Goal: Information Seeking & Learning: Learn about a topic

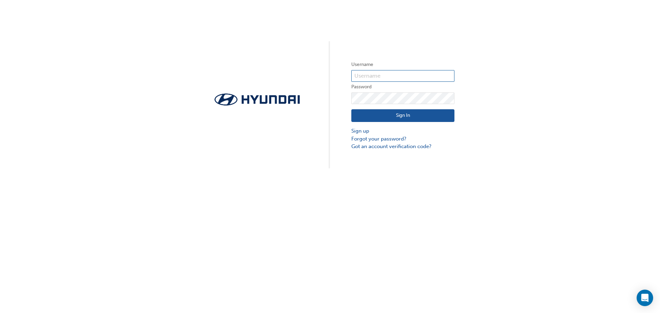
type input "33815"
click at [386, 116] on button "Sign In" at bounding box center [402, 115] width 103 height 13
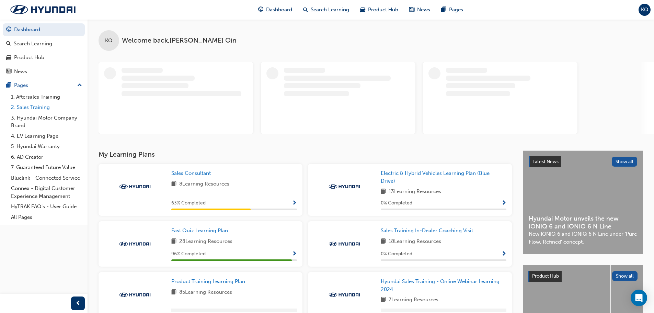
click at [41, 106] on link "2. Sales Training" at bounding box center [46, 107] width 77 height 11
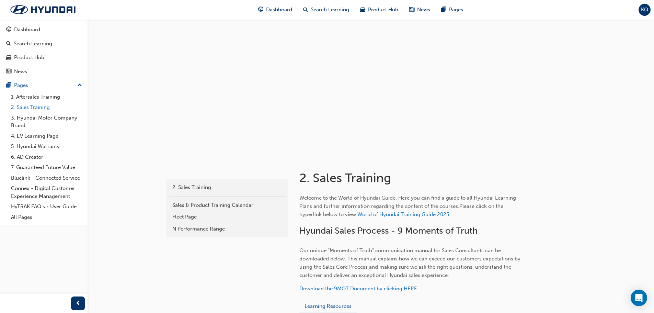
click at [35, 107] on link "2. Sales Training" at bounding box center [46, 107] width 77 height 11
click at [28, 106] on link "2. Sales Training" at bounding box center [46, 107] width 77 height 11
click at [35, 108] on link "2. Sales Training" at bounding box center [46, 107] width 77 height 11
click at [41, 115] on link "3. Hyundai Motor Company Brand" at bounding box center [46, 122] width 77 height 18
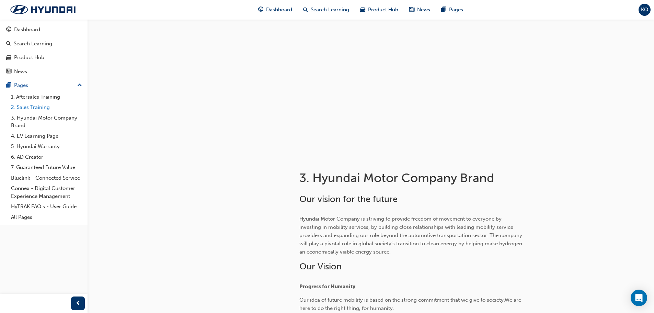
click at [37, 107] on link "2. Sales Training" at bounding box center [46, 107] width 77 height 11
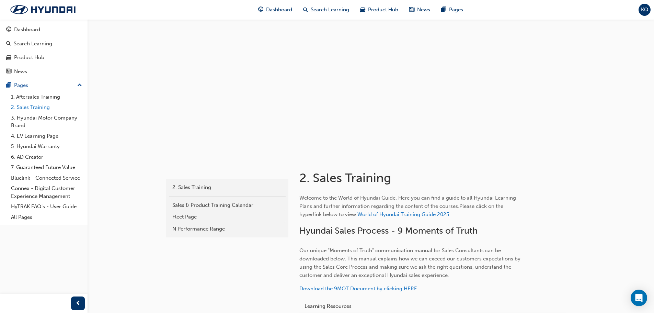
click at [29, 109] on link "2. Sales Training" at bounding box center [46, 107] width 77 height 11
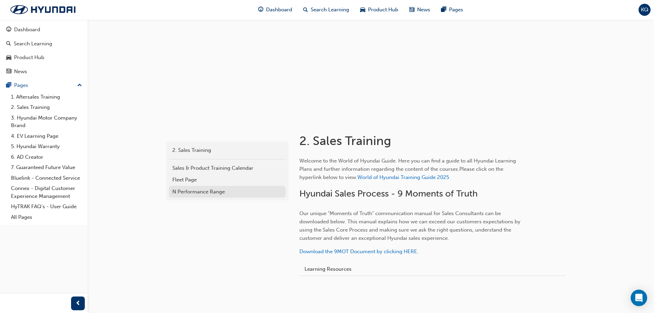
scroll to position [61, 0]
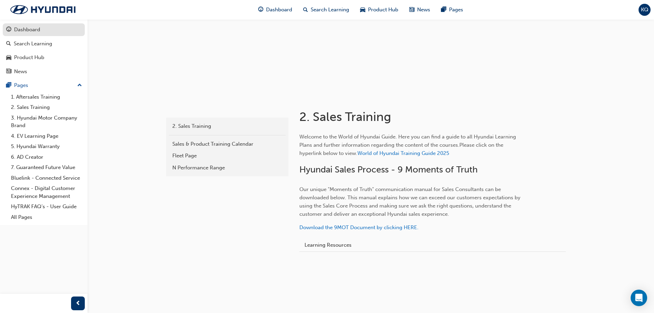
click at [13, 29] on div "Dashboard" at bounding box center [43, 29] width 75 height 9
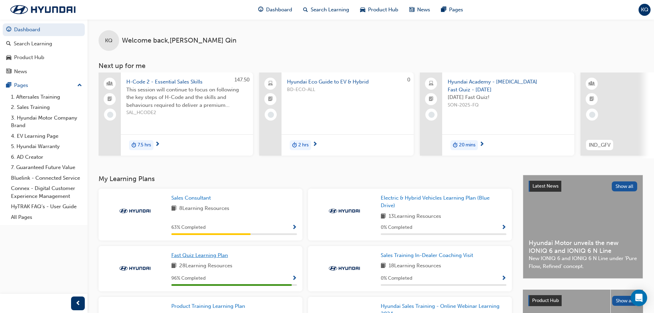
click at [200, 256] on span "Fast Quiz Learning Plan" at bounding box center [199, 255] width 57 height 6
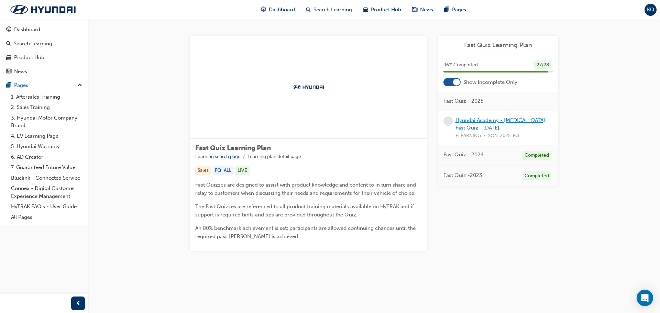
click at [478, 121] on link "Hyundai Academy - [MEDICAL_DATA] Fast Quiz - [DATE]" at bounding box center [500, 124] width 90 height 14
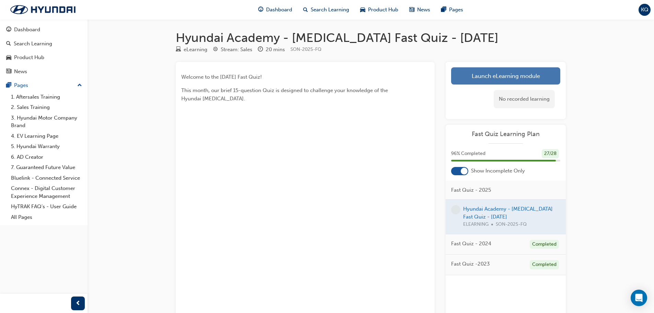
click at [492, 75] on link "Launch eLearning module" at bounding box center [505, 75] width 109 height 17
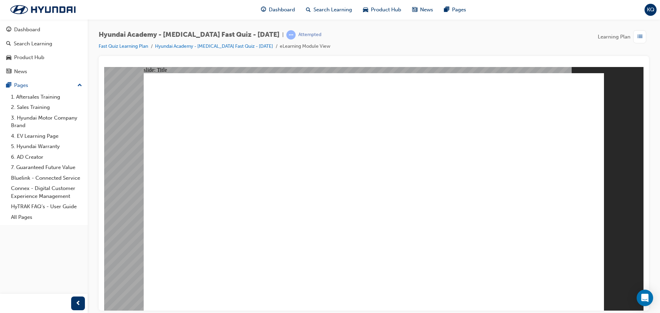
drag, startPoint x: 447, startPoint y: 297, endPoint x: 460, endPoint y: 296, distance: 13.4
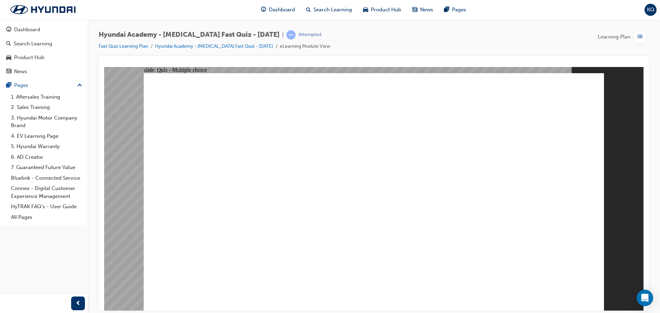
radio input "true"
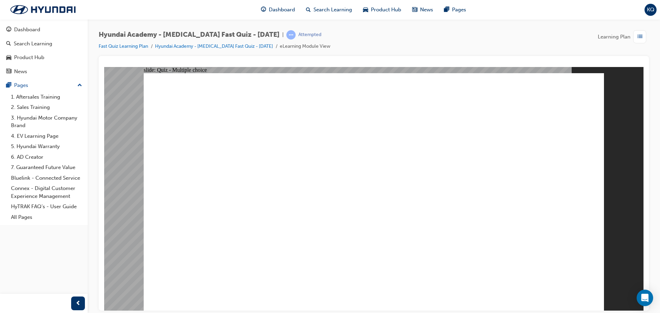
radio input "true"
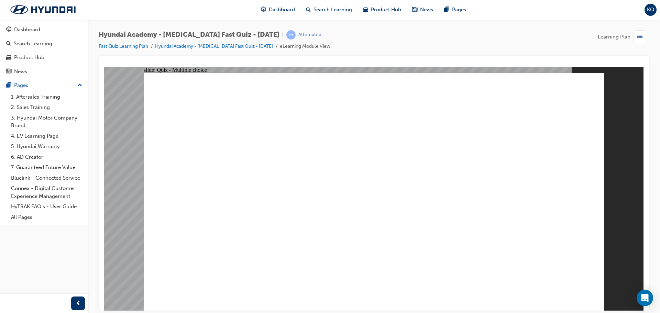
drag, startPoint x: 390, startPoint y: 239, endPoint x: 378, endPoint y: 231, distance: 15.0
checkbox input "true"
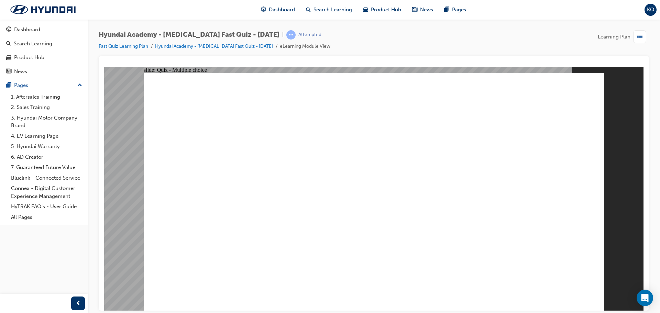
drag, startPoint x: 293, startPoint y: 199, endPoint x: 348, endPoint y: 206, distance: 55.8
checkbox input "true"
drag, startPoint x: 289, startPoint y: 273, endPoint x: 289, endPoint y: 280, distance: 6.2
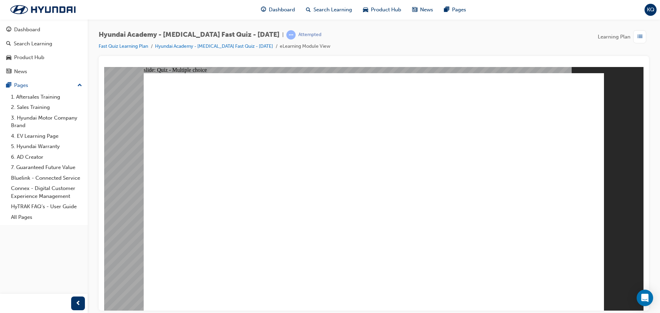
radio input "true"
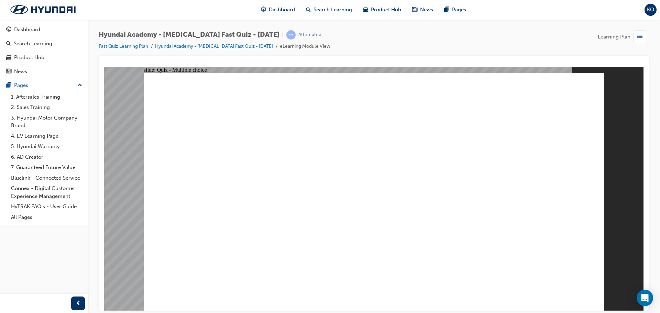
checkbox input "true"
drag, startPoint x: 331, startPoint y: 226, endPoint x: 338, endPoint y: 226, distance: 6.5
checkbox input "true"
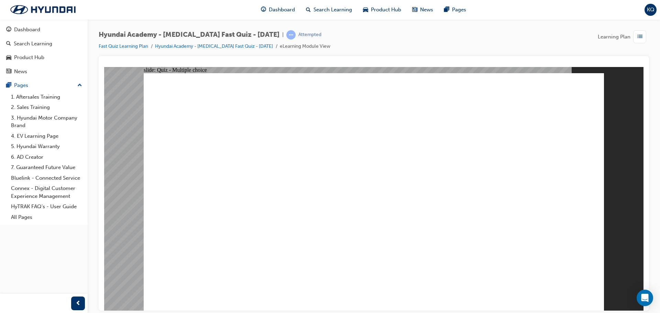
checkbox input "true"
drag, startPoint x: 317, startPoint y: 249, endPoint x: 321, endPoint y: 250, distance: 3.9
checkbox input "true"
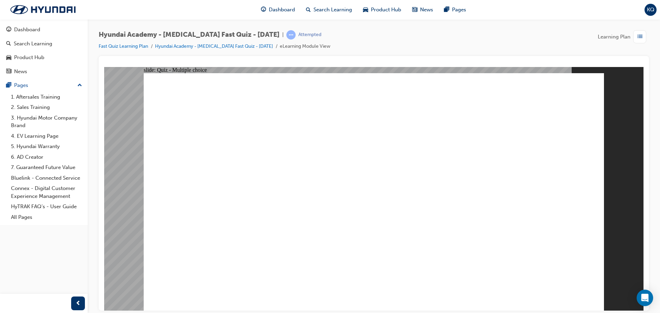
radio input "true"
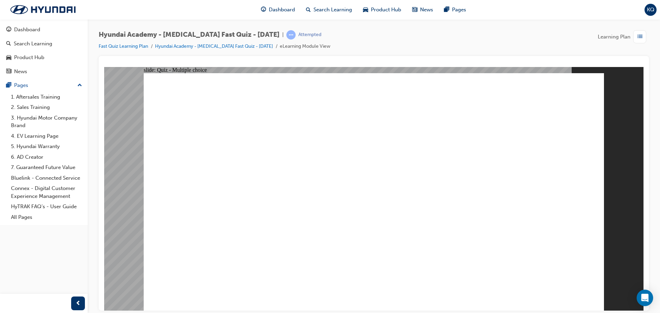
checkbox input "true"
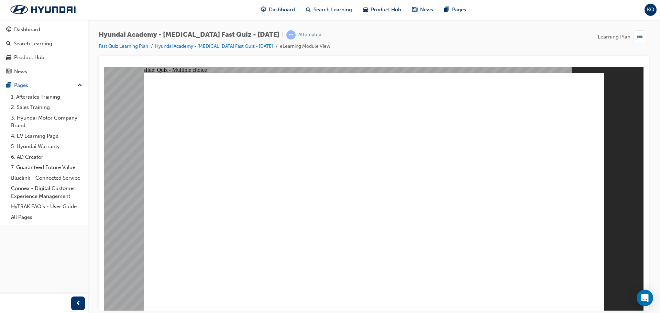
checkbox input "true"
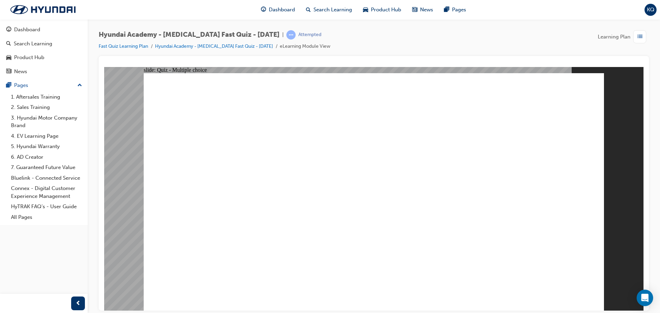
drag, startPoint x: 333, startPoint y: 282, endPoint x: 354, endPoint y: 282, distance: 21.7
checkbox input "true"
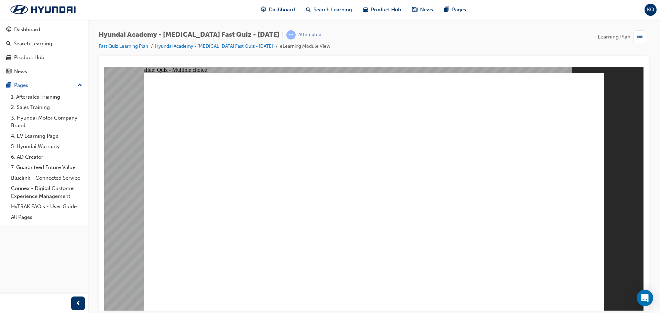
drag, startPoint x: 335, startPoint y: 221, endPoint x: 340, endPoint y: 204, distance: 17.6
radio input "true"
drag, startPoint x: 338, startPoint y: 266, endPoint x: 329, endPoint y: 231, distance: 35.8
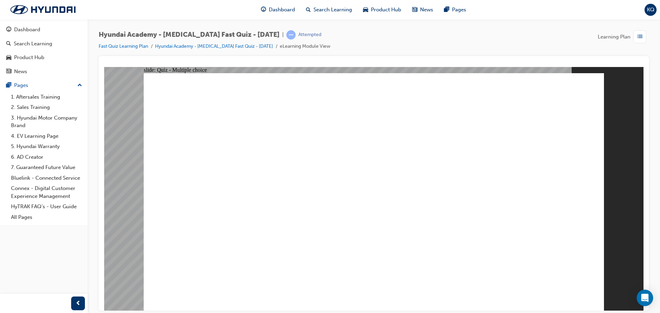
radio input "false"
radio input "true"
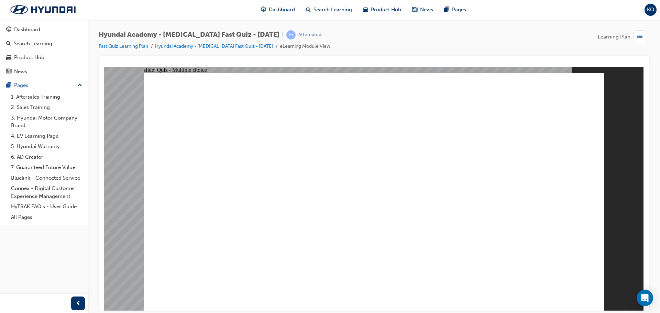
radio input "false"
radio input "true"
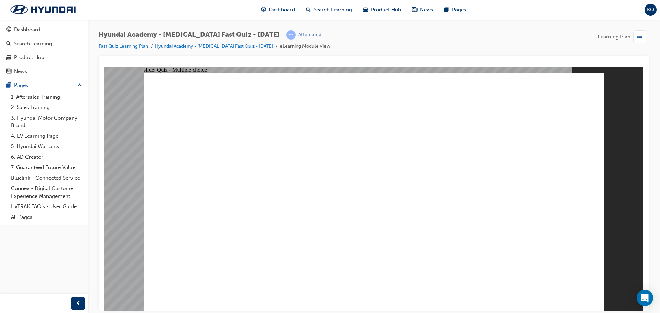
drag, startPoint x: 382, startPoint y: 214, endPoint x: 381, endPoint y: 221, distance: 6.6
radio input "false"
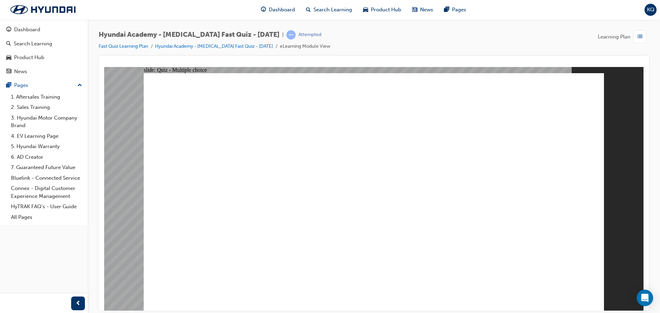
drag, startPoint x: 367, startPoint y: 292, endPoint x: 362, endPoint y: 272, distance: 20.1
radio input "false"
radio input "true"
drag, startPoint x: 361, startPoint y: 247, endPoint x: 362, endPoint y: 233, distance: 14.5
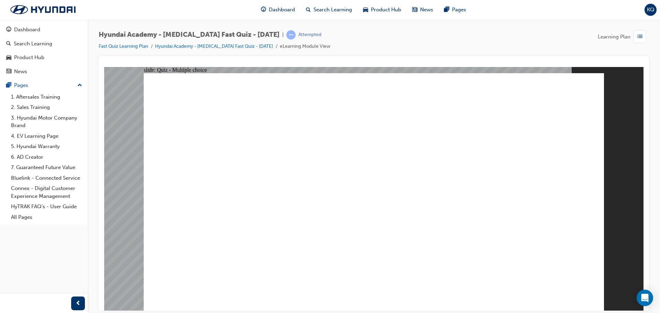
radio input "true"
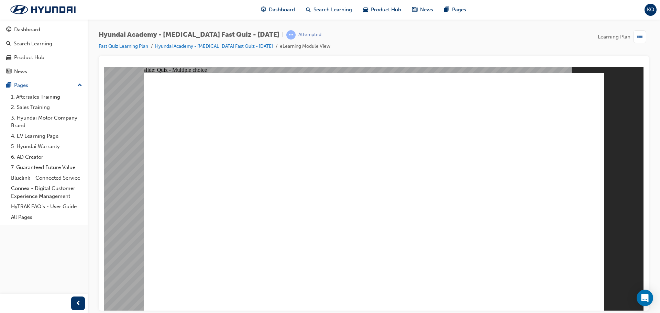
radio input "false"
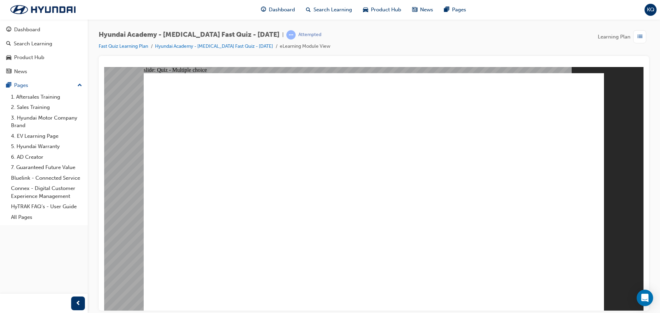
radio input "false"
radio input "true"
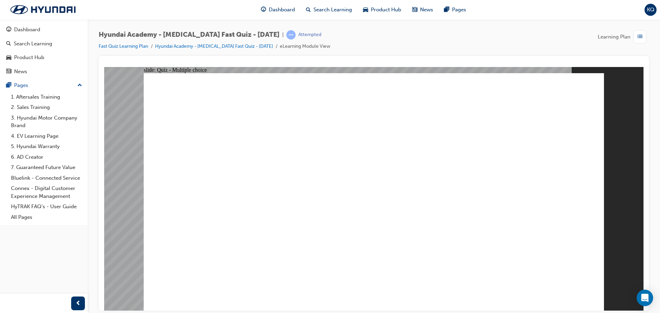
radio input "true"
radio input "false"
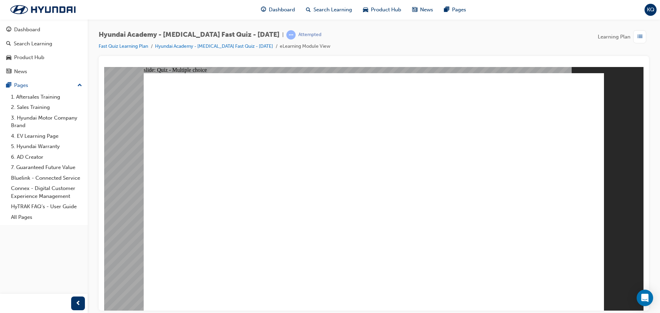
radio input "false"
radio input "true"
drag, startPoint x: 351, startPoint y: 185, endPoint x: 347, endPoint y: 201, distance: 16.6
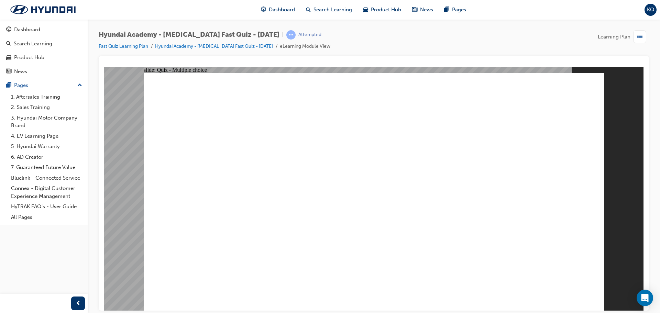
radio input "false"
radio input "true"
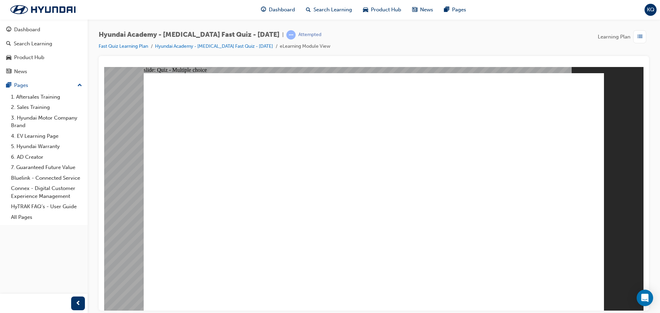
checkbox input "true"
drag, startPoint x: 343, startPoint y: 294, endPoint x: 340, endPoint y: 236, distance: 58.4
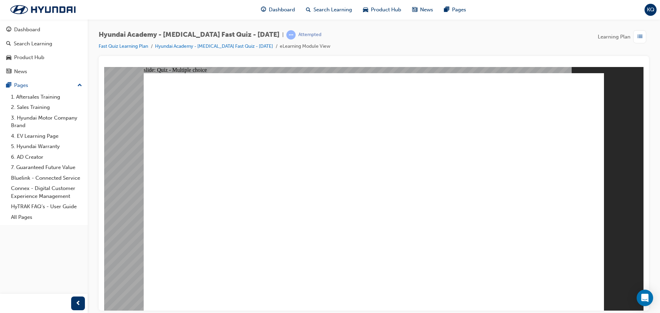
checkbox input "true"
drag, startPoint x: 336, startPoint y: 222, endPoint x: 339, endPoint y: 203, distance: 19.8
checkbox input "true"
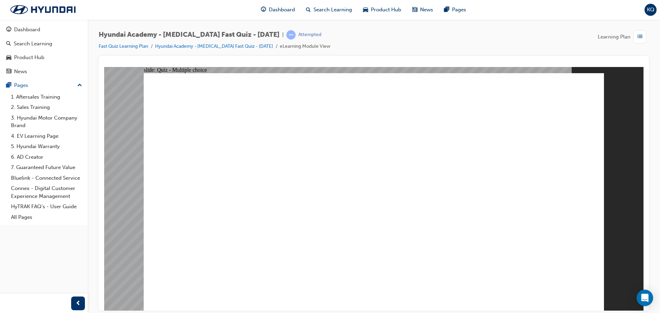
checkbox input "true"
radio input "true"
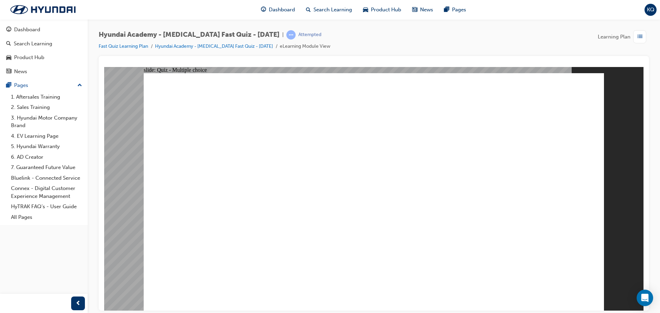
radio input "true"
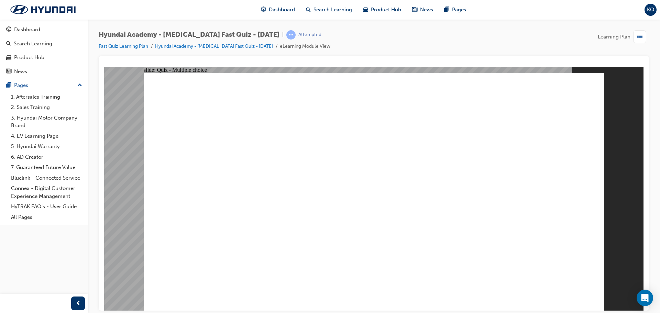
radio input "true"
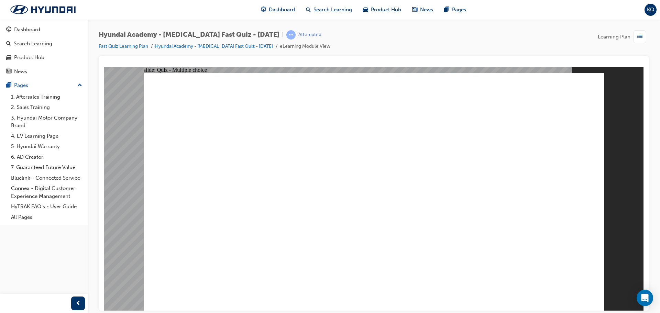
radio input "true"
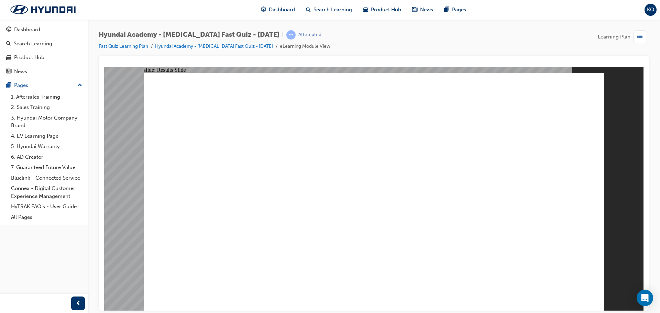
radio input "true"
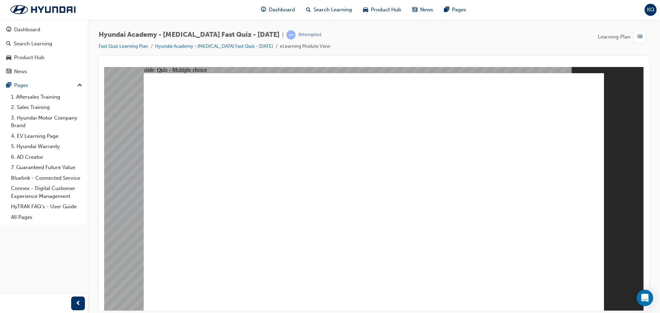
radio input "true"
drag, startPoint x: 391, startPoint y: 239, endPoint x: 373, endPoint y: 233, distance: 19.6
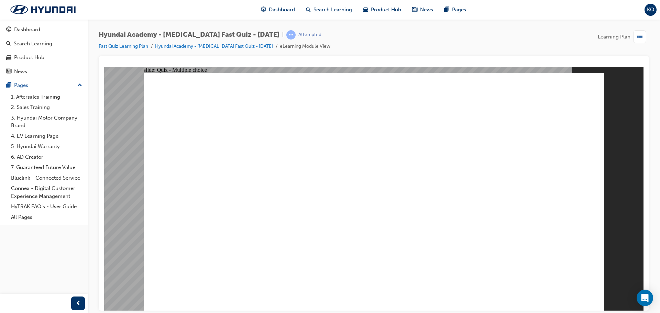
radio input "true"
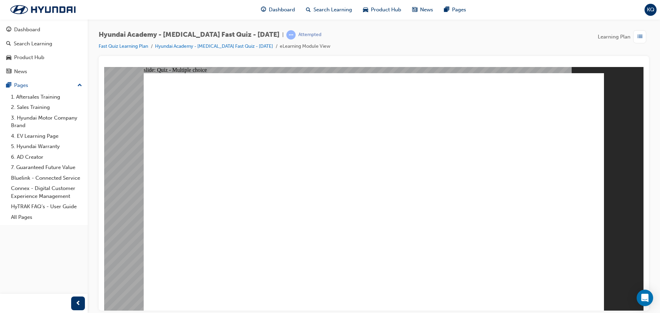
drag, startPoint x: 300, startPoint y: 185, endPoint x: 306, endPoint y: 210, distance: 25.4
checkbox input "true"
drag, startPoint x: 286, startPoint y: 213, endPoint x: 290, endPoint y: 213, distance: 3.8
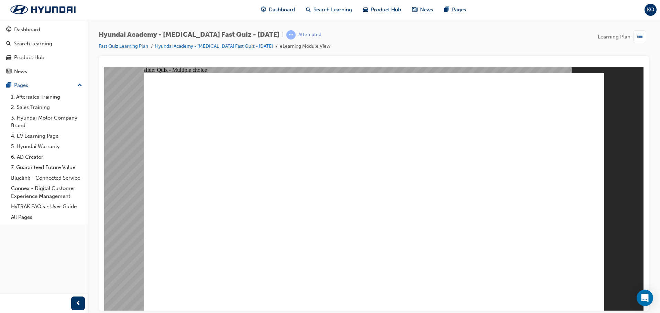
checkbox input "true"
radio input "true"
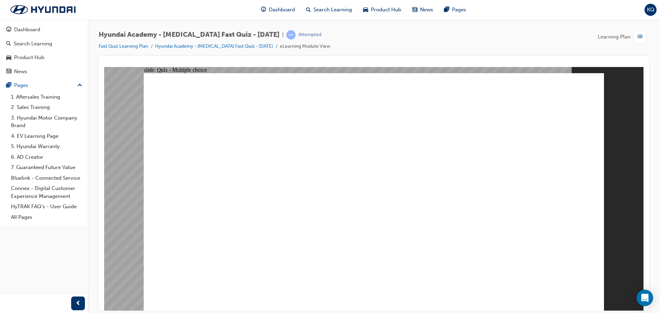
checkbox input "true"
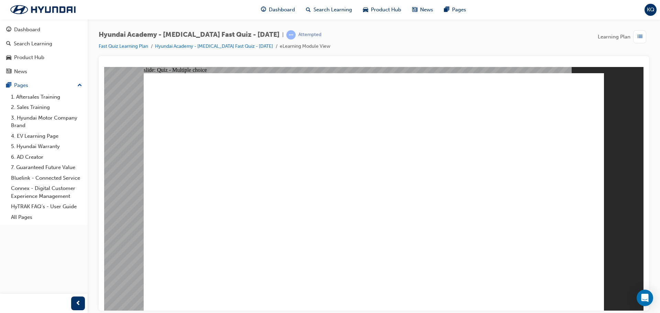
checkbox input "true"
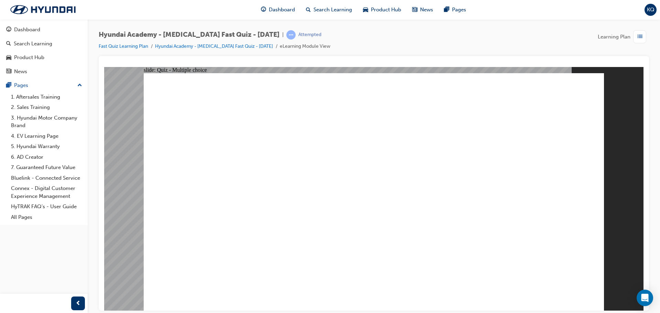
checkbox input "true"
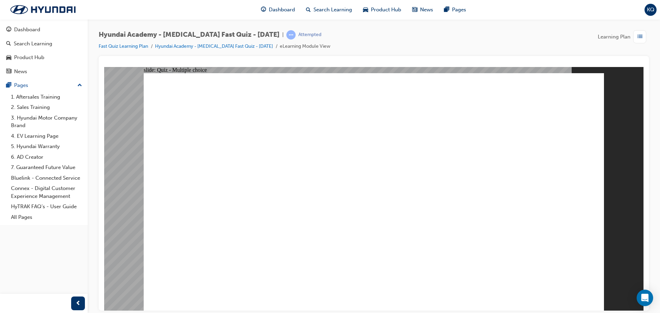
checkbox input "false"
drag, startPoint x: 294, startPoint y: 206, endPoint x: 306, endPoint y: 226, distance: 23.2
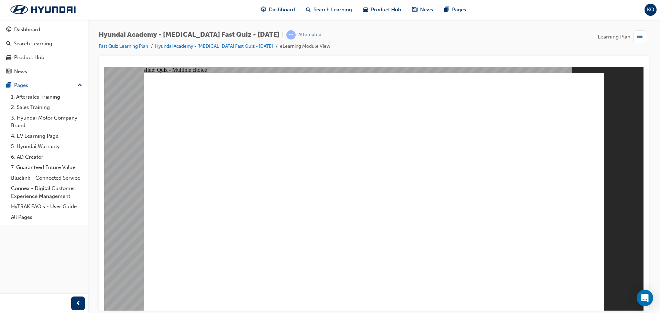
radio input "true"
checkbox input "true"
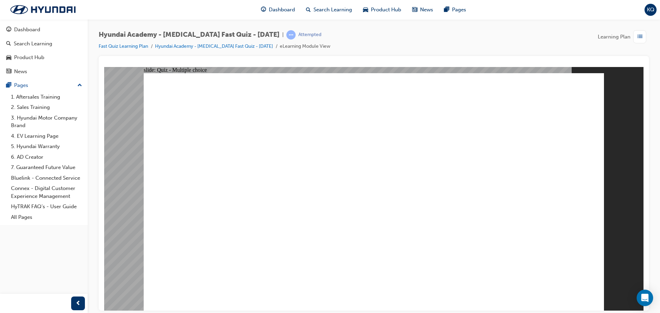
checkbox input "true"
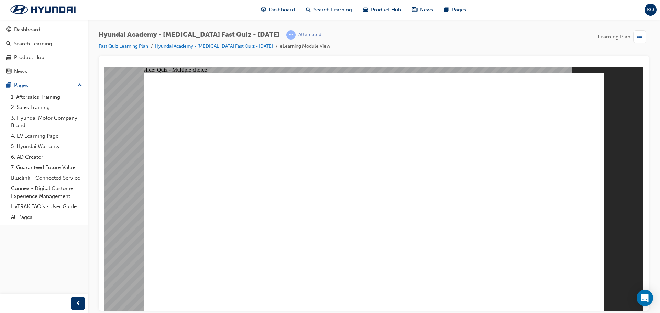
checkbox input "true"
drag, startPoint x: 353, startPoint y: 220, endPoint x: 358, endPoint y: 234, distance: 14.8
checkbox input "true"
drag, startPoint x: 346, startPoint y: 257, endPoint x: 353, endPoint y: 272, distance: 16.8
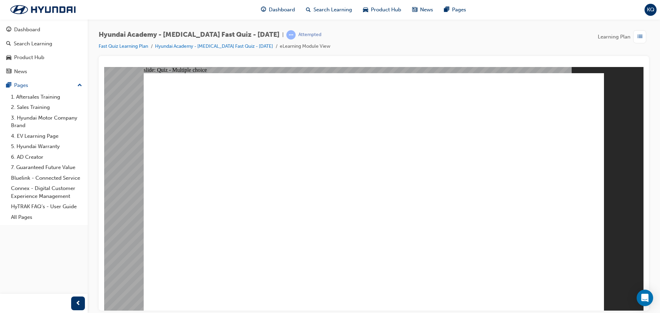
checkbox input "true"
drag, startPoint x: 544, startPoint y: 297, endPoint x: 553, endPoint y: 288, distance: 12.9
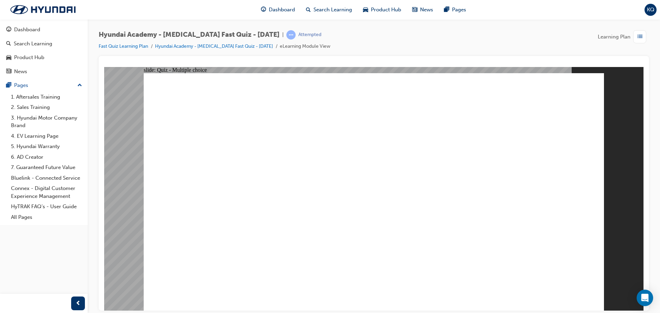
drag, startPoint x: 395, startPoint y: 233, endPoint x: 387, endPoint y: 231, distance: 8.3
drag, startPoint x: 346, startPoint y: 255, endPoint x: 349, endPoint y: 256, distance: 3.5
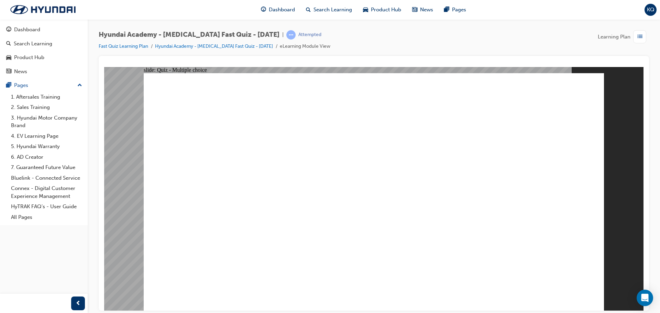
radio input "false"
radio input "true"
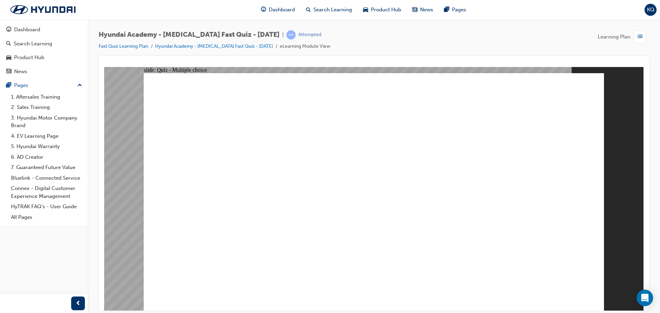
checkbox input "true"
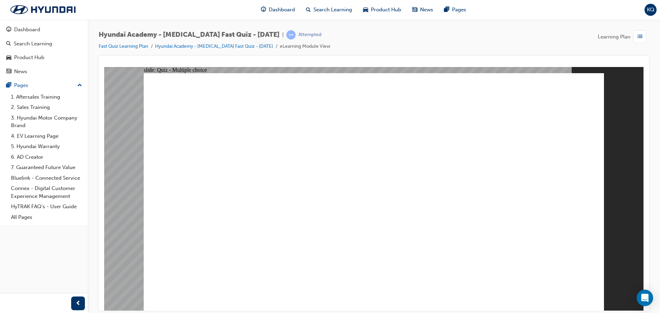
checkbox input "true"
drag, startPoint x: 338, startPoint y: 214, endPoint x: 332, endPoint y: 197, distance: 17.7
checkbox input "true"
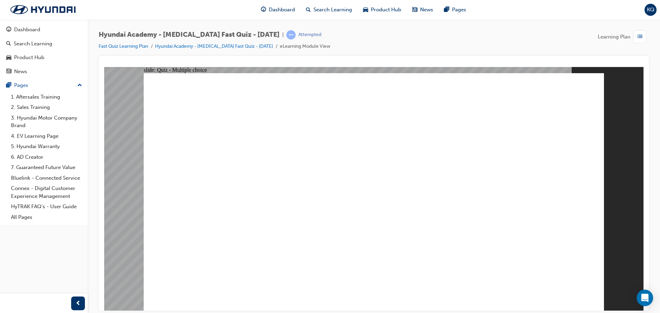
drag, startPoint x: 359, startPoint y: 223, endPoint x: 422, endPoint y: 236, distance: 64.5
checkbox input "true"
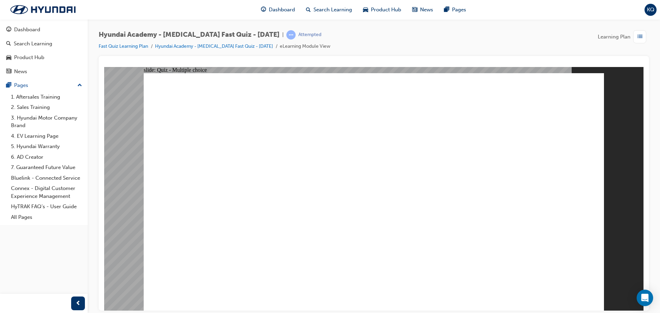
drag, startPoint x: 483, startPoint y: 163, endPoint x: 478, endPoint y: 161, distance: 5.2
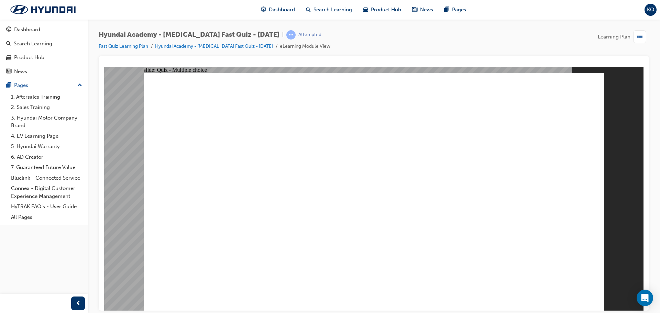
radio input "true"
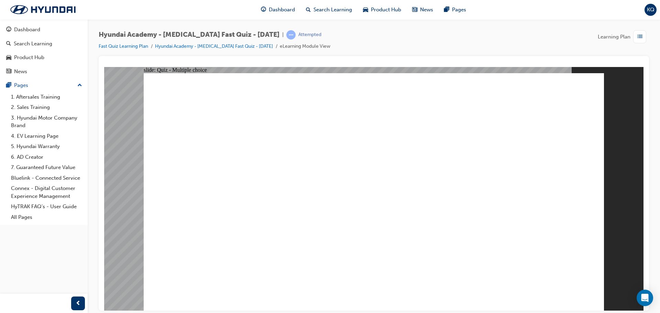
radio input "true"
drag, startPoint x: 562, startPoint y: 277, endPoint x: 559, endPoint y: 286, distance: 9.6
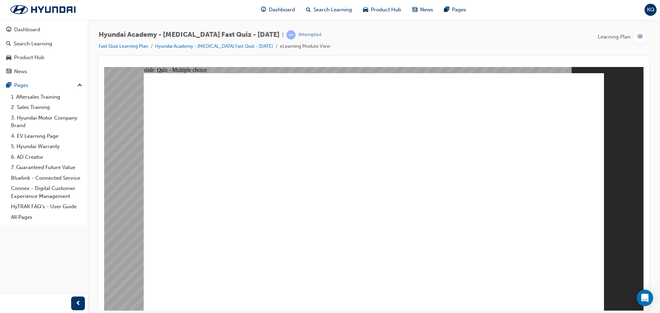
radio input "true"
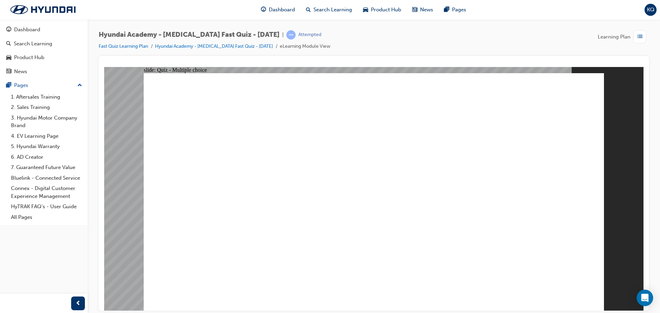
radio input "true"
drag, startPoint x: 358, startPoint y: 227, endPoint x: 363, endPoint y: 230, distance: 5.5
click at [133, 48] on link "Fast Quiz Learning Plan" at bounding box center [123, 46] width 49 height 6
